Goal: Navigation & Orientation: Find specific page/section

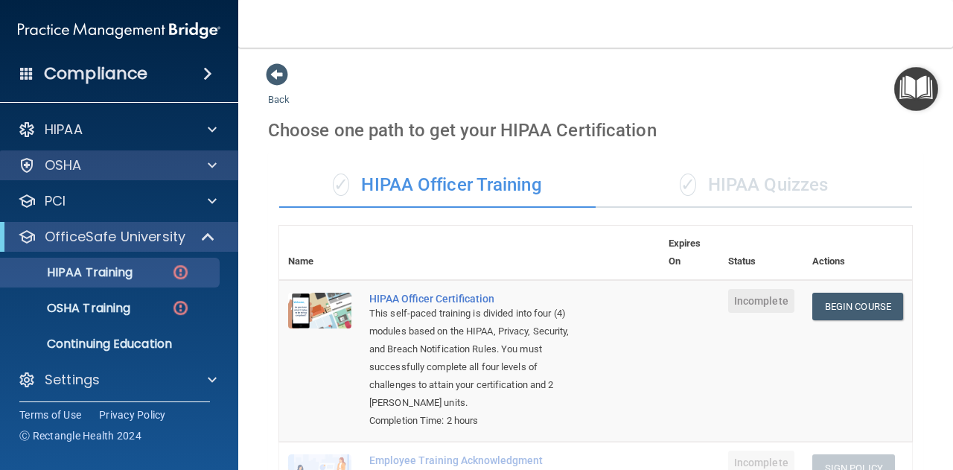
scroll to position [612, 0]
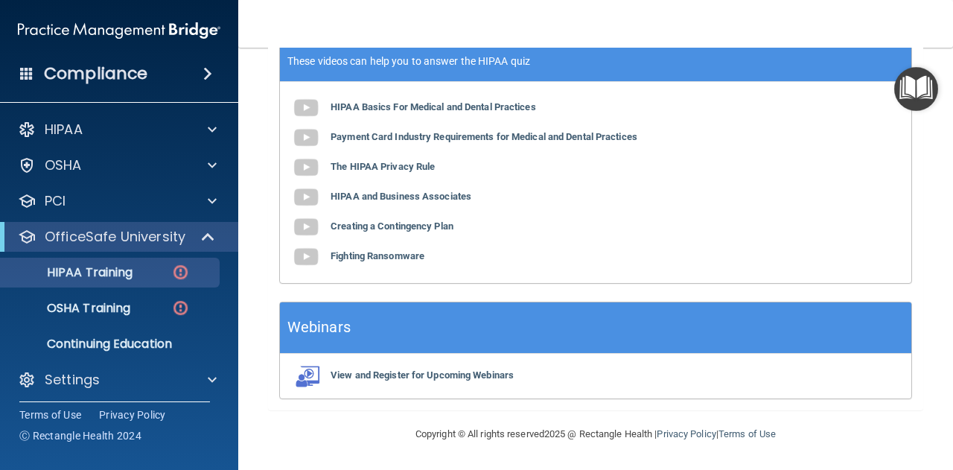
click at [25, 69] on span at bounding box center [26, 72] width 13 height 13
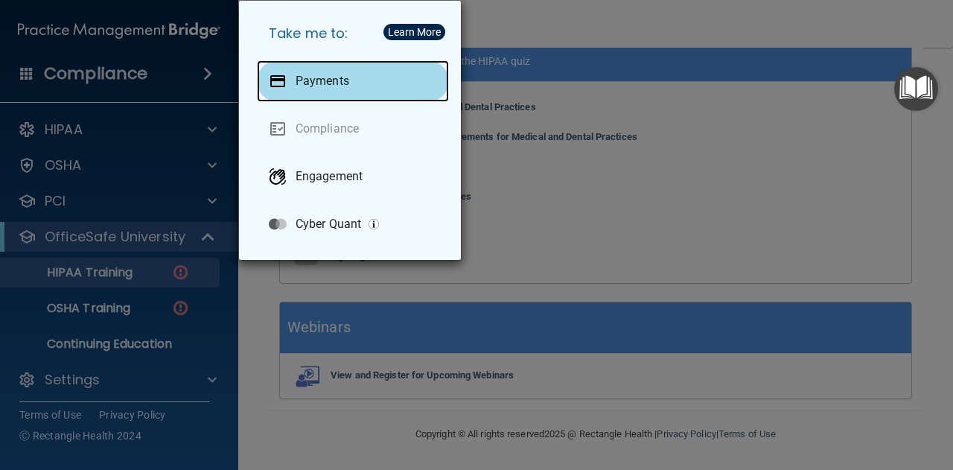
click at [342, 81] on p "Payments" at bounding box center [323, 81] width 54 height 15
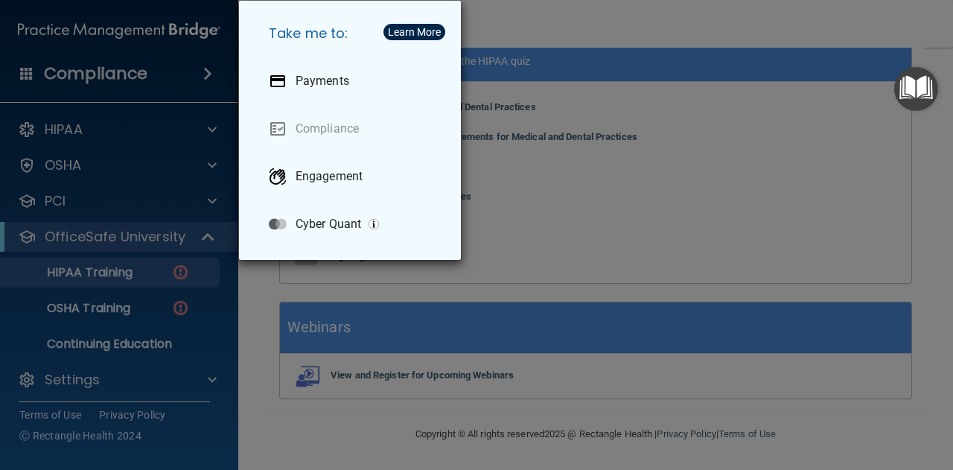
click at [680, 145] on div "Take me to: Payments Compliance Engagement Cyber Quant" at bounding box center [476, 235] width 953 height 470
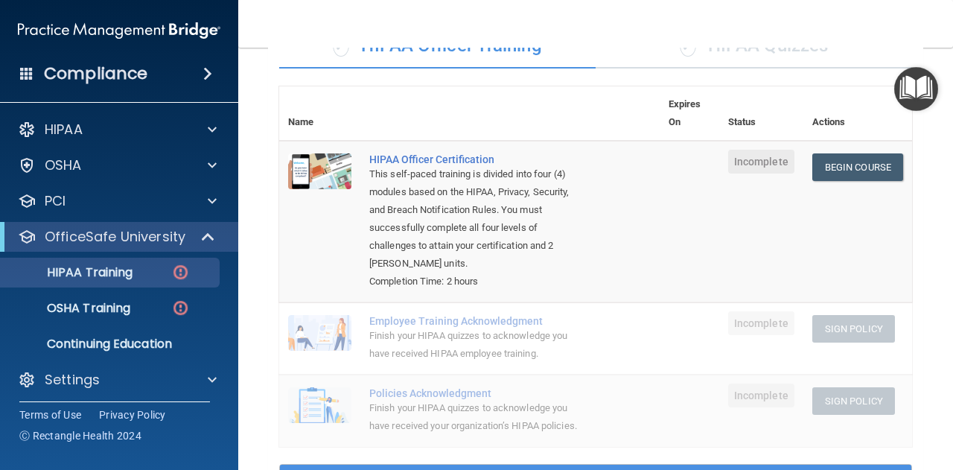
scroll to position [0, 0]
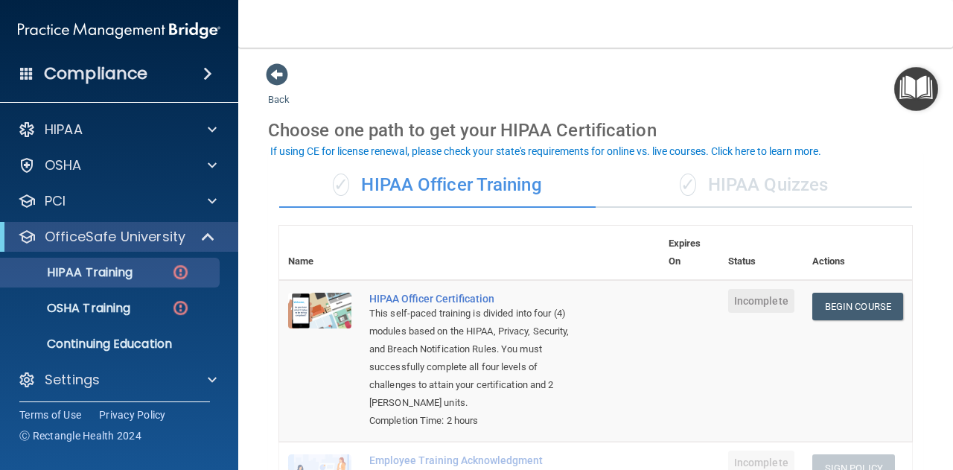
click at [33, 79] on span at bounding box center [26, 72] width 13 height 13
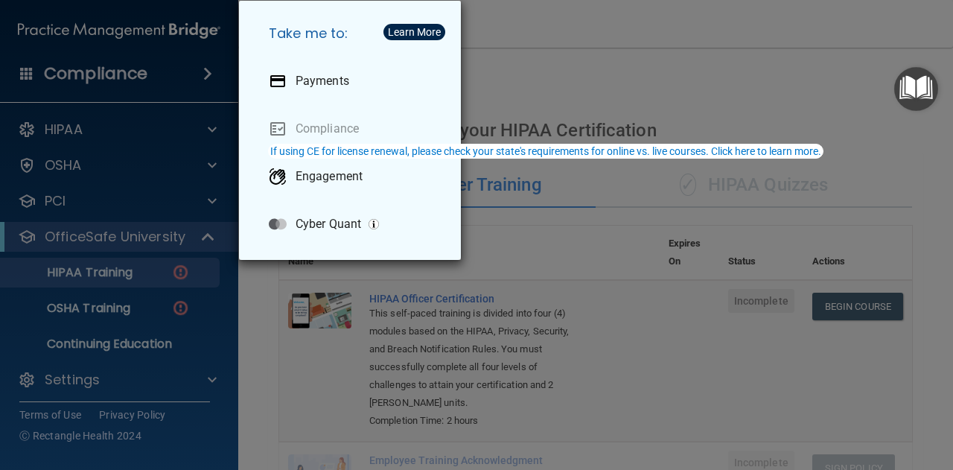
click at [67, 81] on div "Take me to: Payments Compliance Engagement Cyber Quant" at bounding box center [476, 235] width 953 height 470
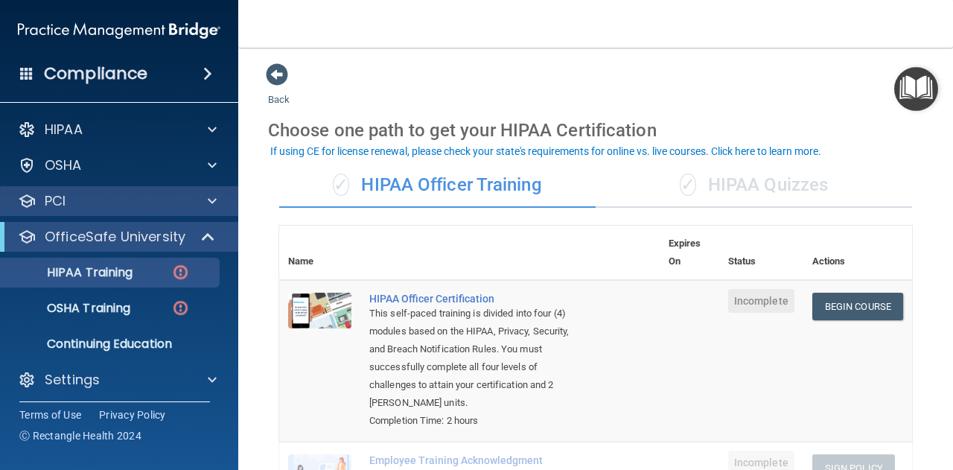
scroll to position [4, 0]
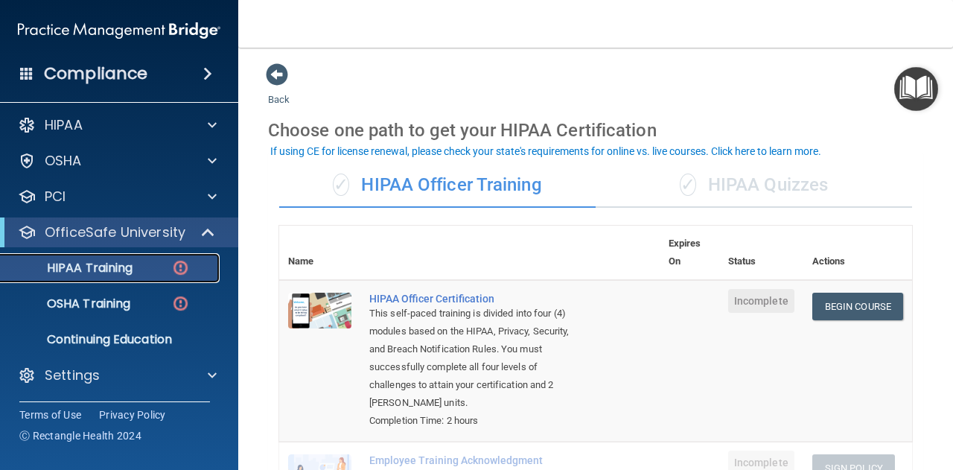
click at [182, 266] on img at bounding box center [180, 267] width 19 height 19
click at [192, 307] on div "OSHA Training" at bounding box center [111, 303] width 203 height 15
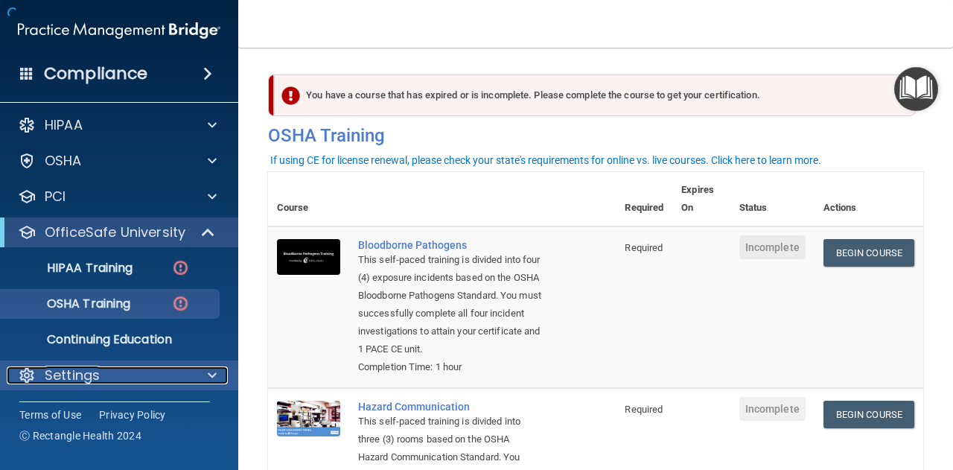
click at [201, 377] on div at bounding box center [209, 375] width 37 height 18
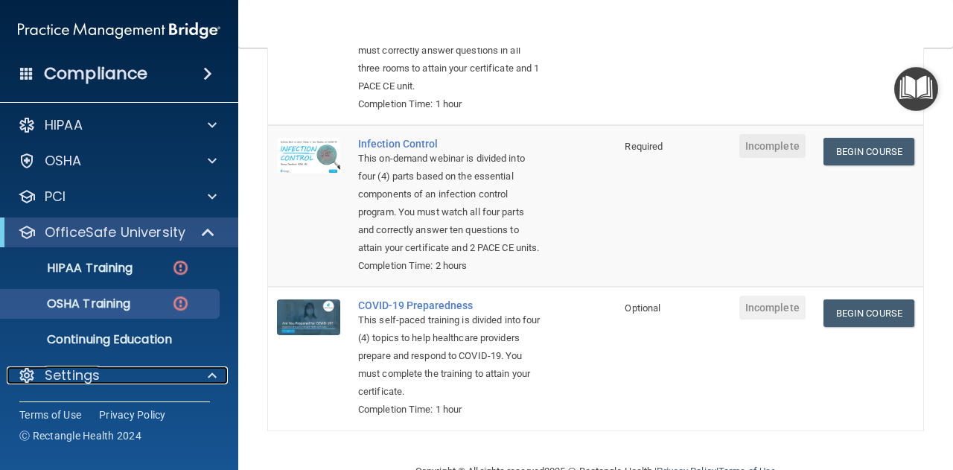
scroll to position [467, 0]
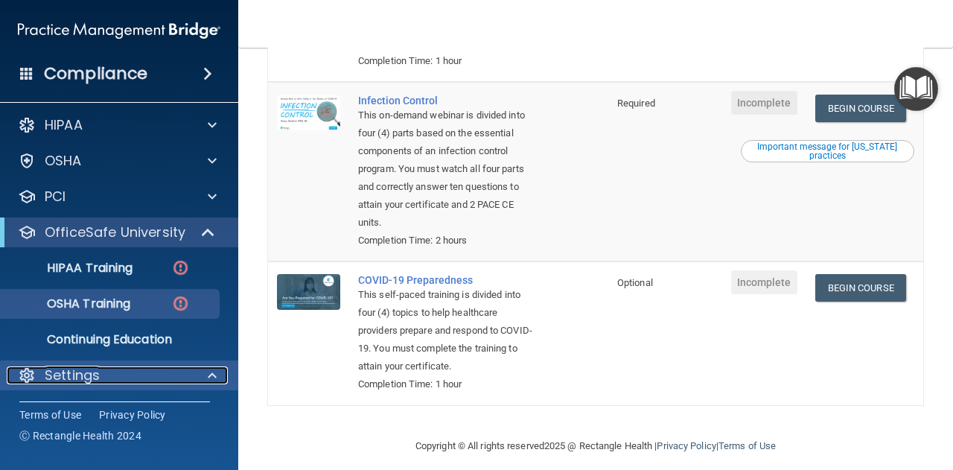
click at [194, 374] on div at bounding box center [209, 375] width 37 height 18
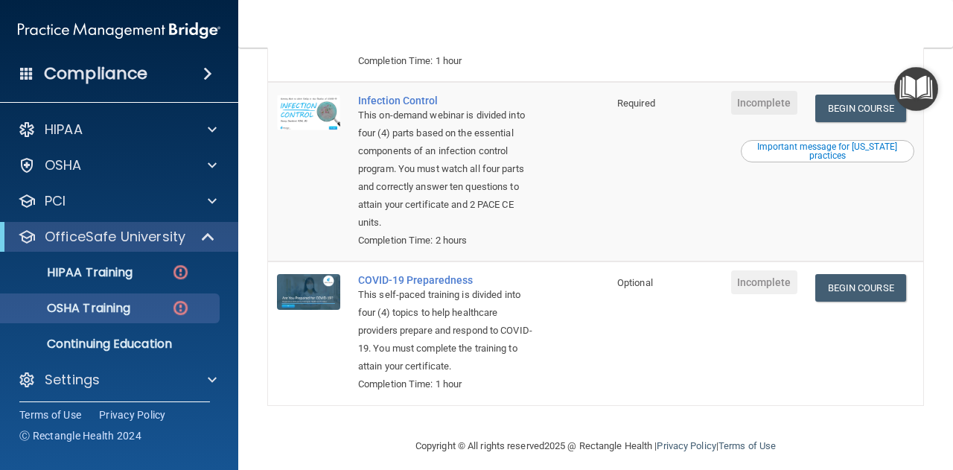
click at [182, 77] on div "Compliance" at bounding box center [119, 73] width 238 height 33
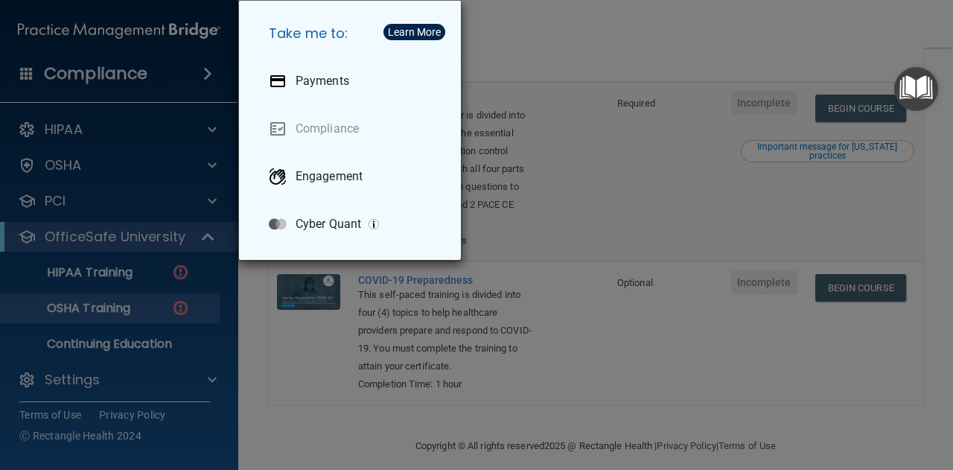
click at [167, 124] on div "Take me to: Payments Compliance Engagement Cyber Quant" at bounding box center [476, 235] width 953 height 470
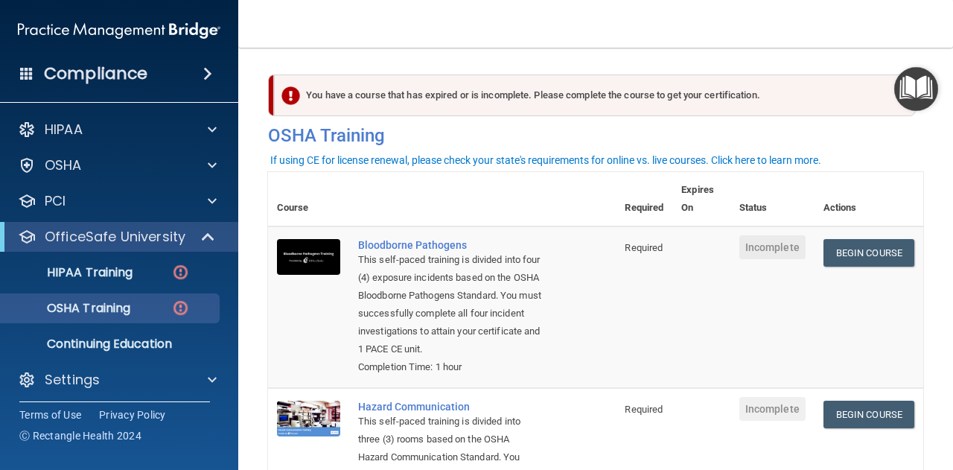
click at [92, 80] on h4 "Compliance" at bounding box center [95, 73] width 103 height 21
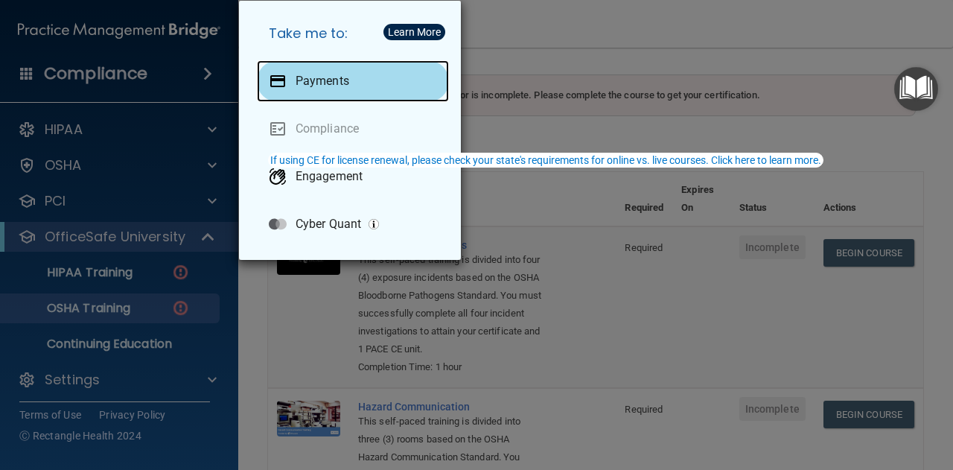
click at [331, 72] on div "Payments" at bounding box center [353, 81] width 192 height 42
